Goal: Find specific page/section: Find specific page/section

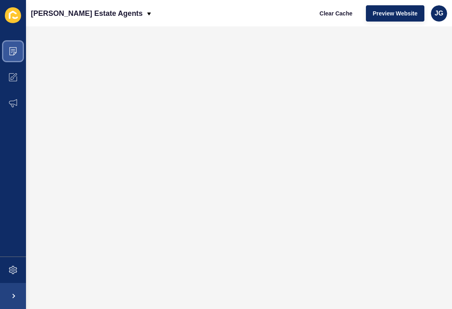
click at [16, 52] on icon at bounding box center [12, 51] width 7 height 8
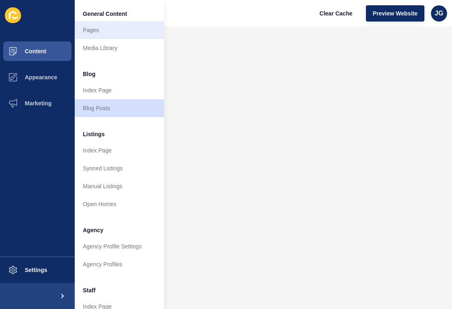
click at [117, 33] on link "Pages" at bounding box center [119, 30] width 89 height 18
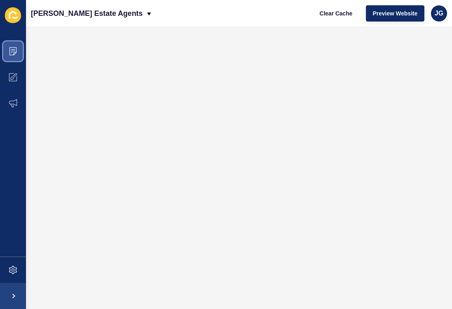
click at [11, 50] on icon at bounding box center [13, 51] width 8 height 8
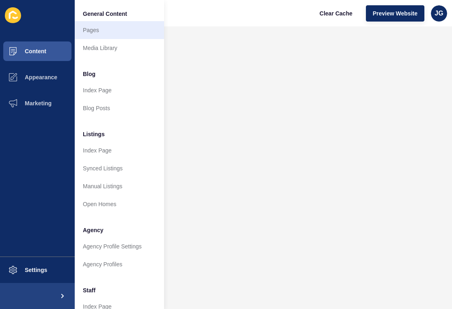
click at [115, 32] on link "Pages" at bounding box center [119, 30] width 89 height 18
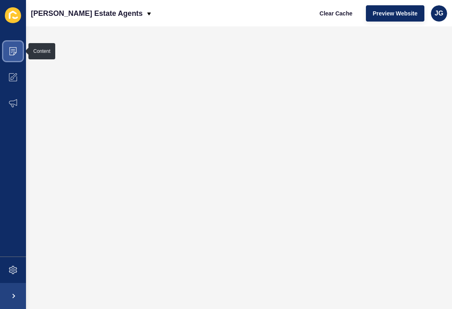
click at [9, 53] on icon at bounding box center [13, 51] width 8 height 8
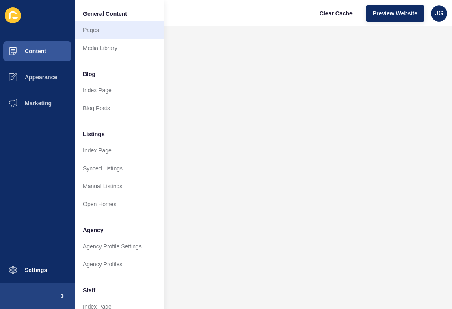
click at [121, 27] on link "Pages" at bounding box center [119, 30] width 89 height 18
